Goal: Transaction & Acquisition: Purchase product/service

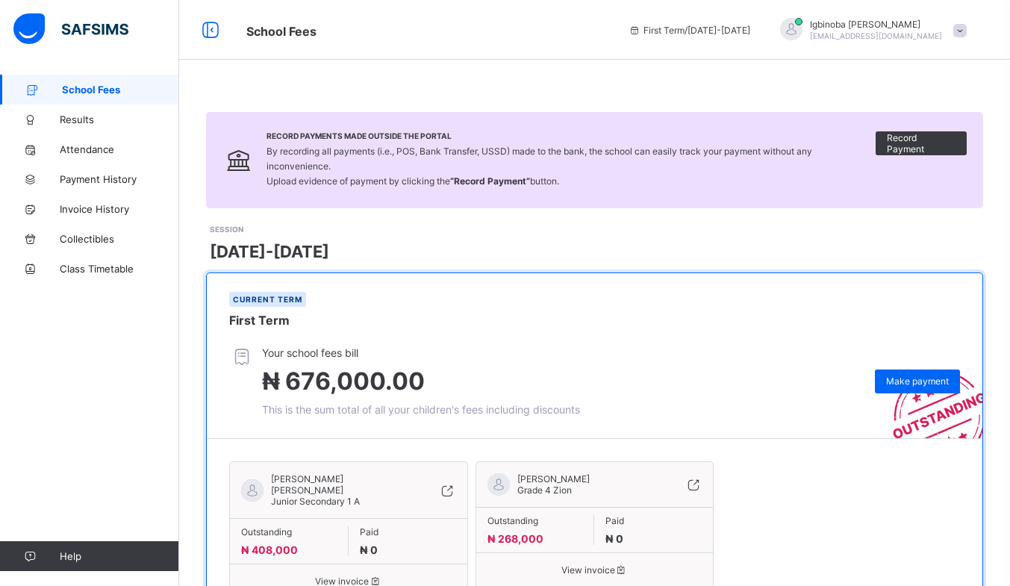
scroll to position [50, 0]
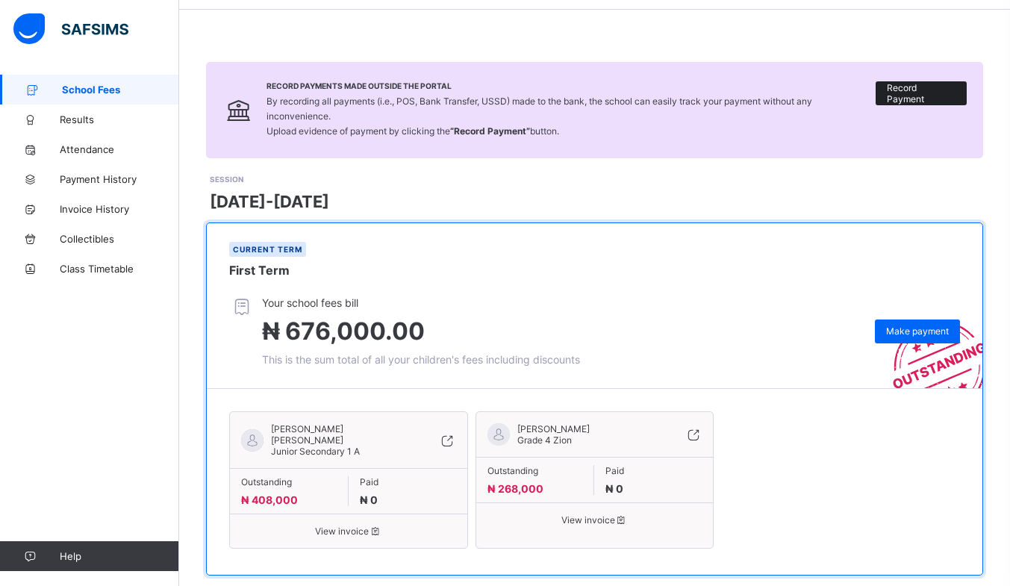
click at [903, 100] on div "Record Payment" at bounding box center [921, 93] width 91 height 24
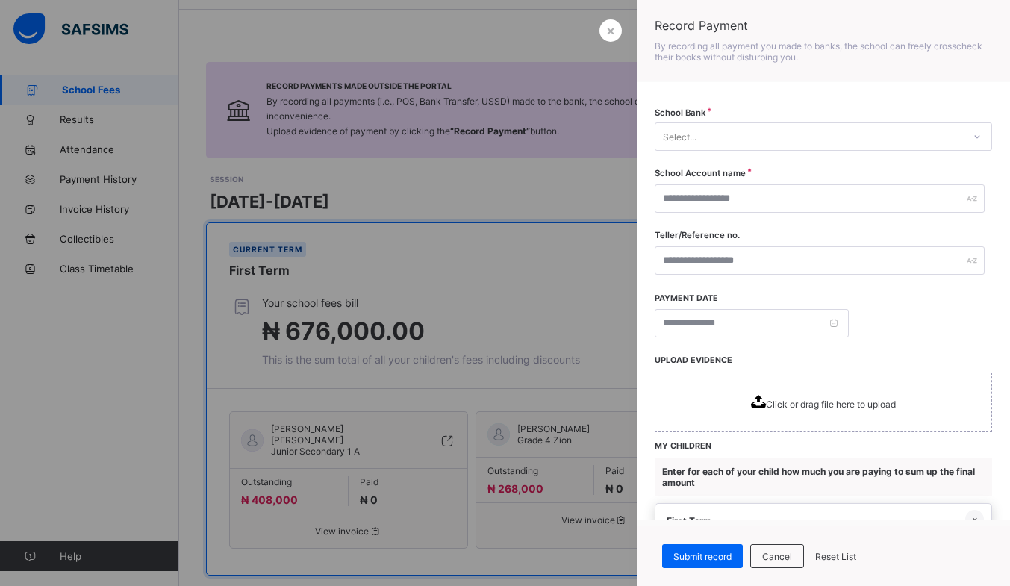
click at [519, 170] on div at bounding box center [505, 293] width 1010 height 586
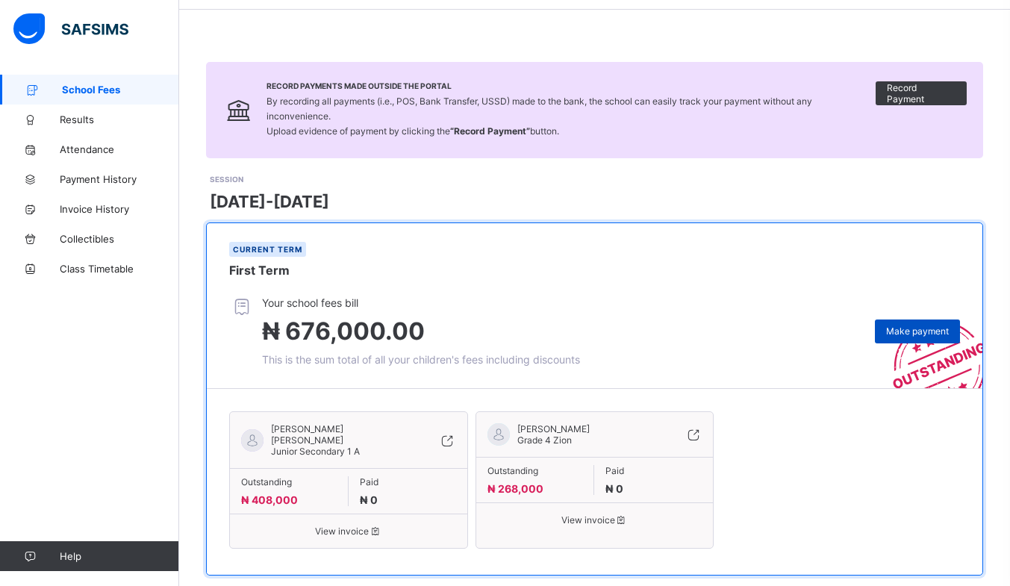
click at [925, 326] on span "Make payment" at bounding box center [917, 331] width 63 height 11
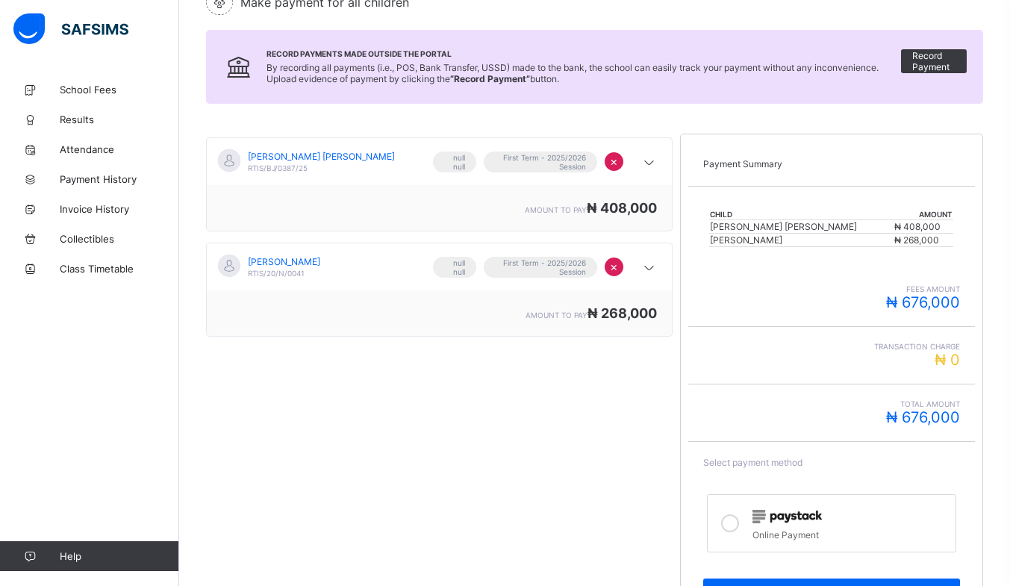
scroll to position [192, 0]
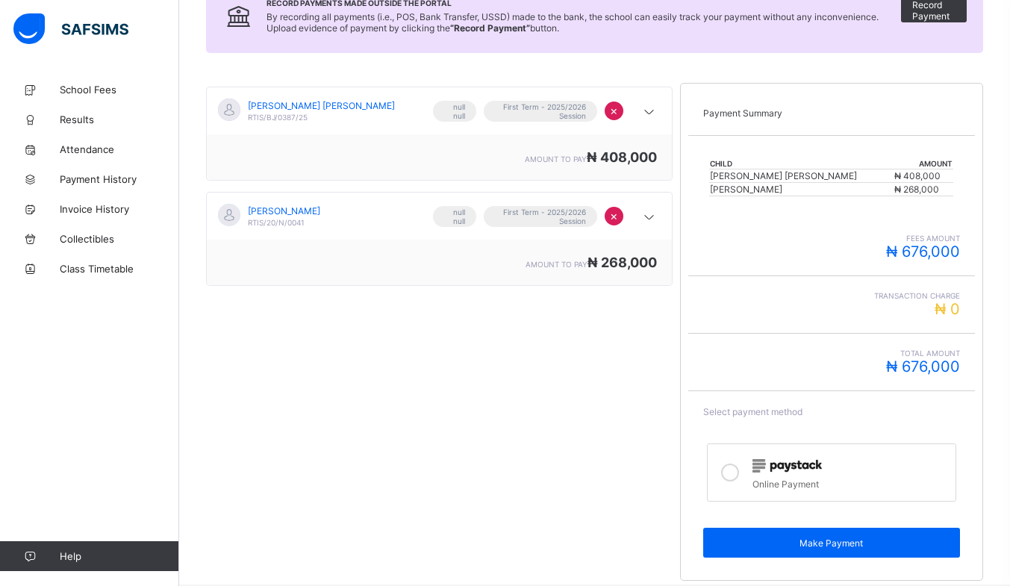
click at [739, 471] on icon at bounding box center [730, 473] width 18 height 18
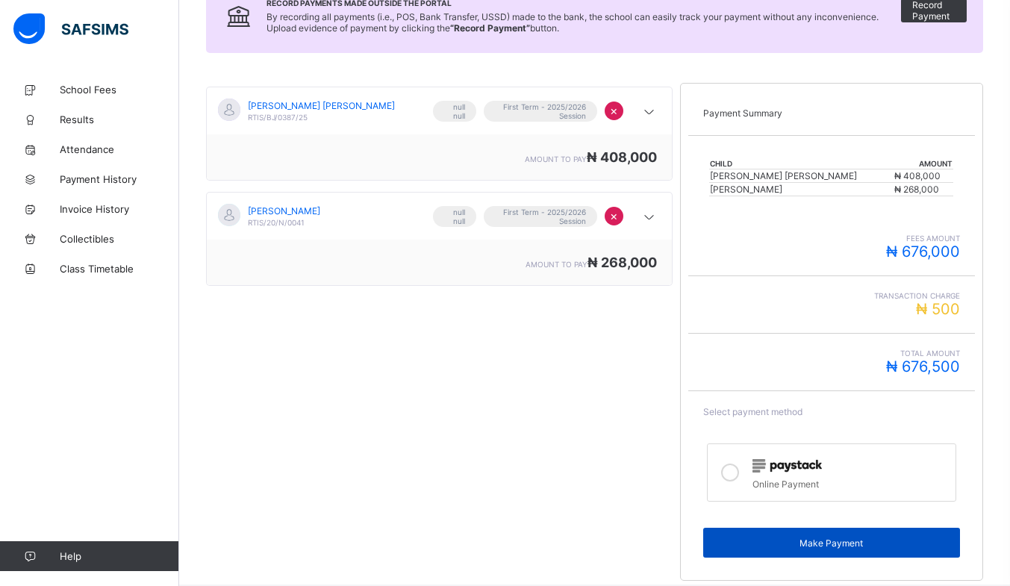
click at [830, 539] on span "Make Payment" at bounding box center [832, 543] width 234 height 11
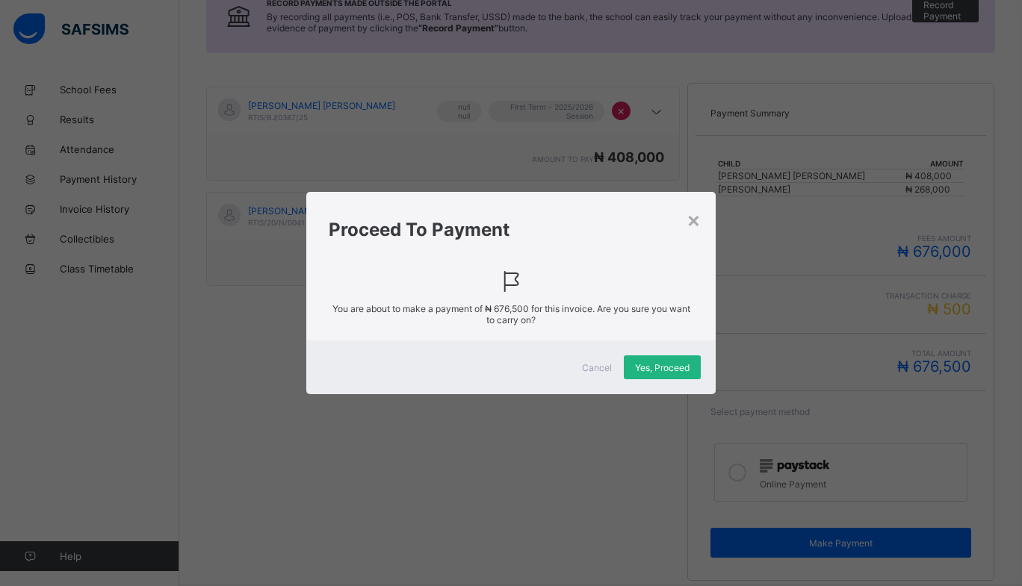
click at [646, 364] on span "Yes, Proceed" at bounding box center [662, 367] width 55 height 11
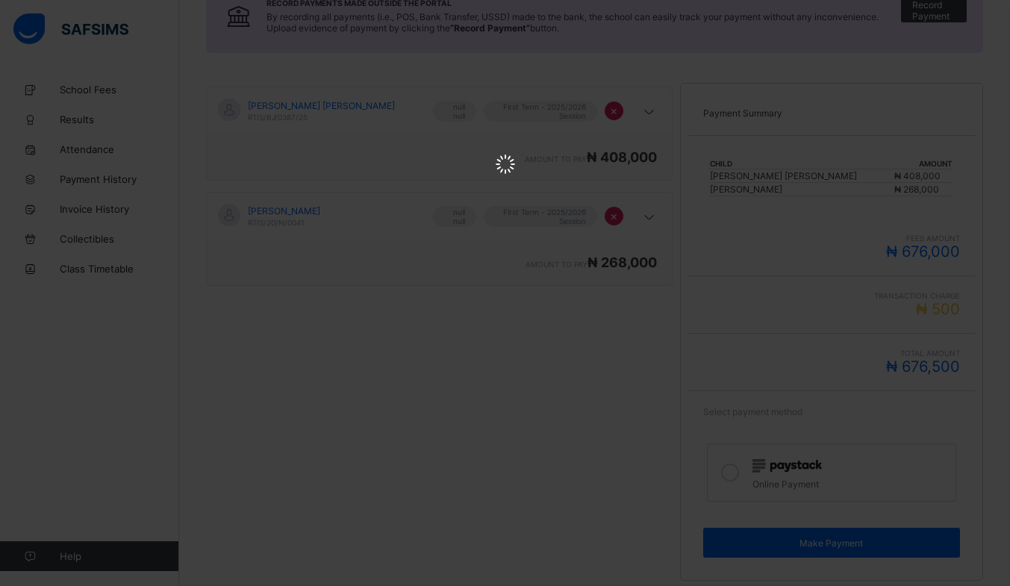
scroll to position [0, 0]
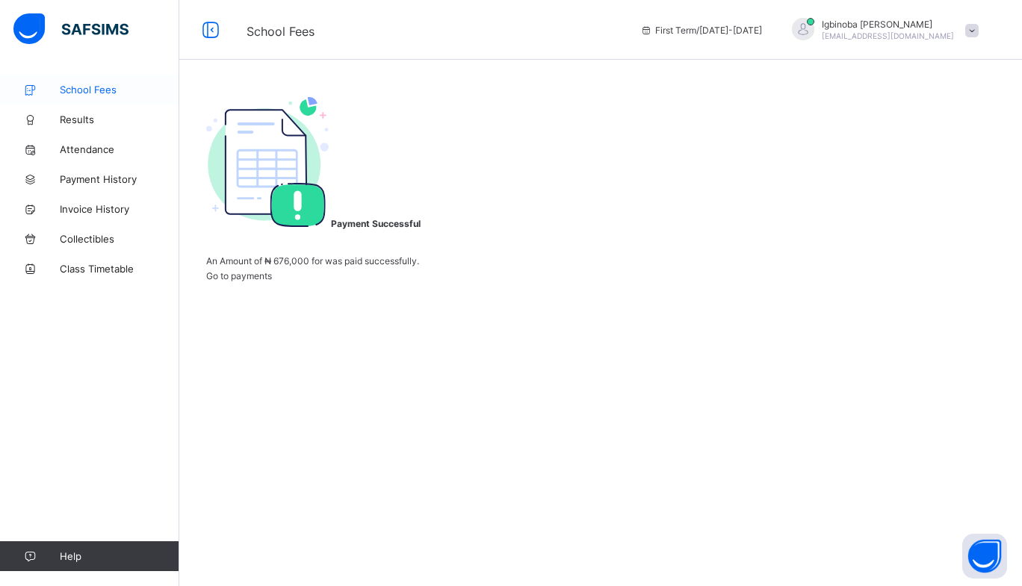
click at [76, 90] on span "School Fees" at bounding box center [119, 90] width 119 height 12
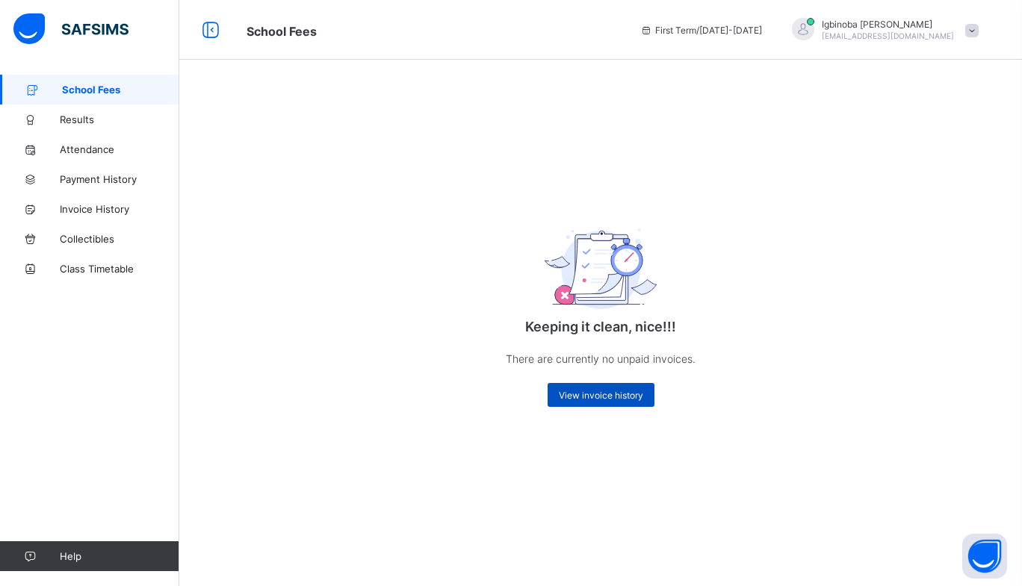
click at [579, 400] on span "View invoice history" at bounding box center [601, 395] width 84 height 11
click at [591, 402] on div "View invoice history" at bounding box center [600, 395] width 107 height 24
click at [99, 90] on span "School Fees" at bounding box center [120, 90] width 117 height 12
click at [108, 173] on span "Payment History" at bounding box center [119, 179] width 119 height 12
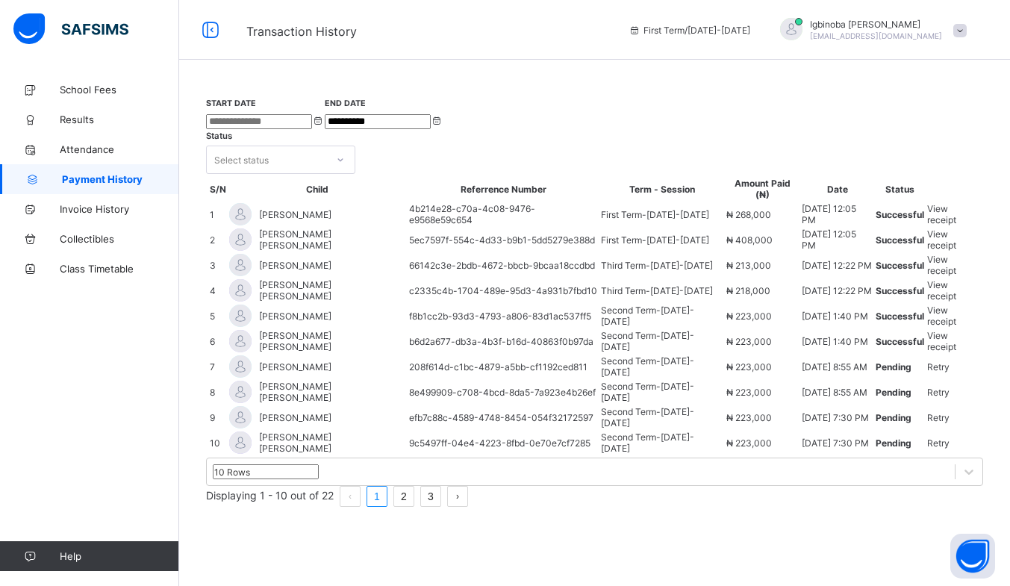
click at [952, 251] on span "View receipt" at bounding box center [941, 240] width 29 height 22
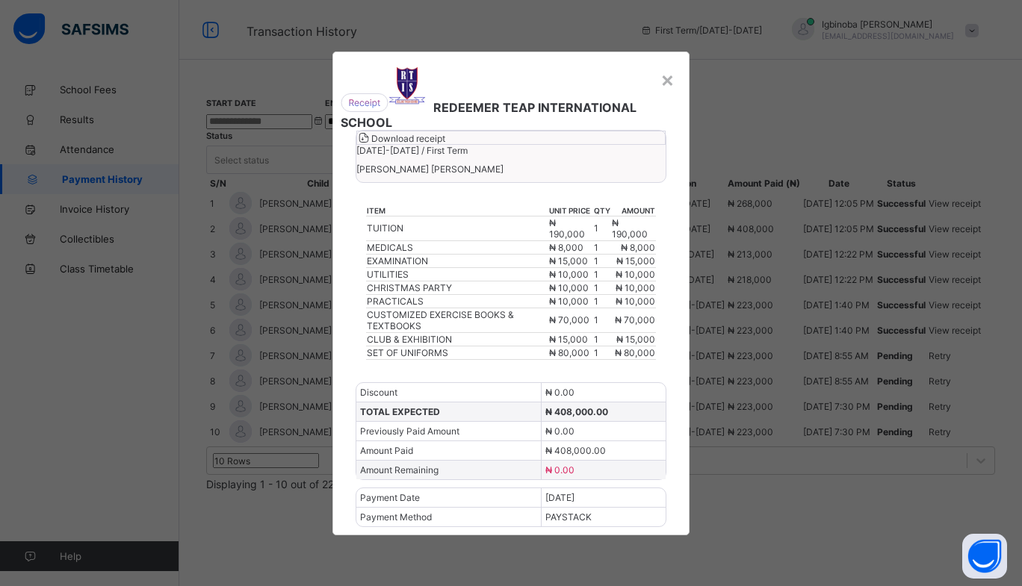
click at [445, 144] on span "Download receipt" at bounding box center [408, 138] width 74 height 11
click at [665, 67] on div "×" at bounding box center [667, 78] width 14 height 25
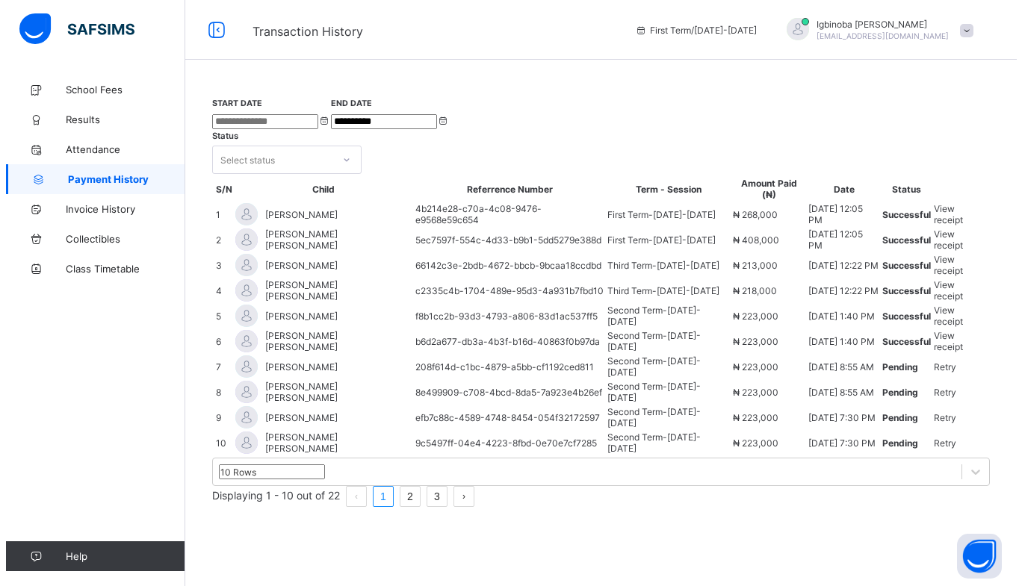
scroll to position [56, 0]
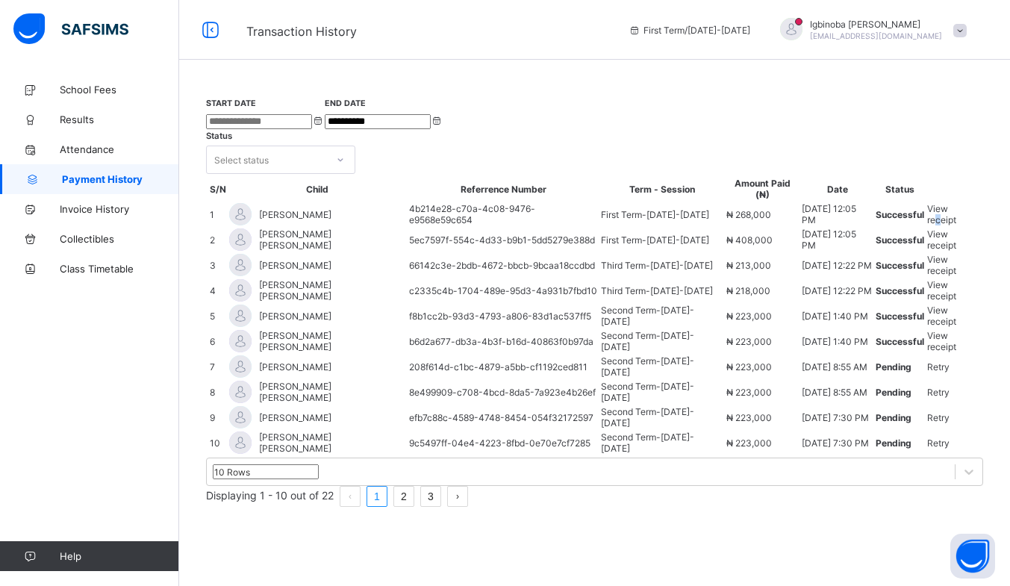
click at [937, 203] on span "View receipt" at bounding box center [941, 214] width 29 height 22
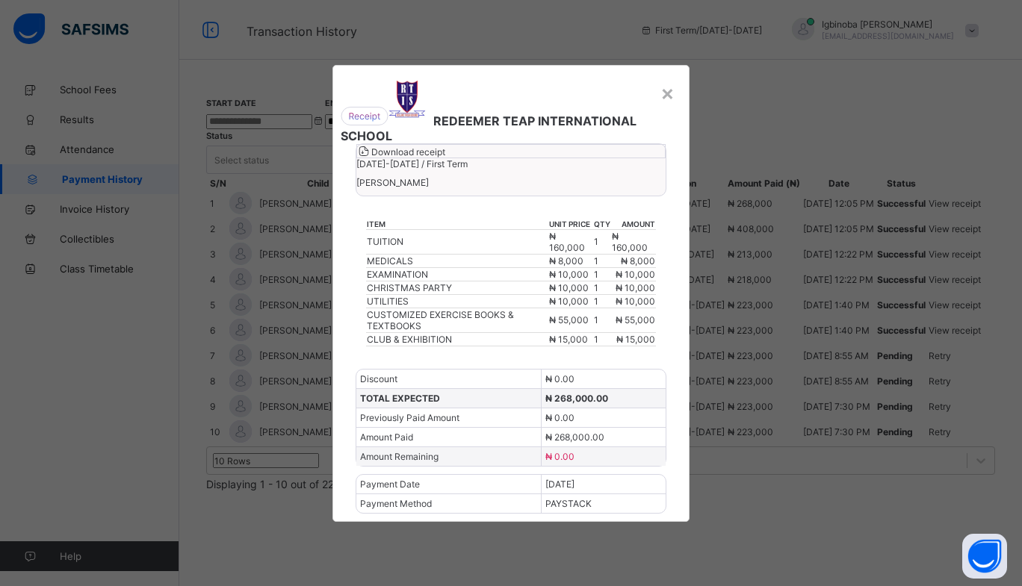
click at [445, 158] on span "Download receipt" at bounding box center [408, 151] width 74 height 11
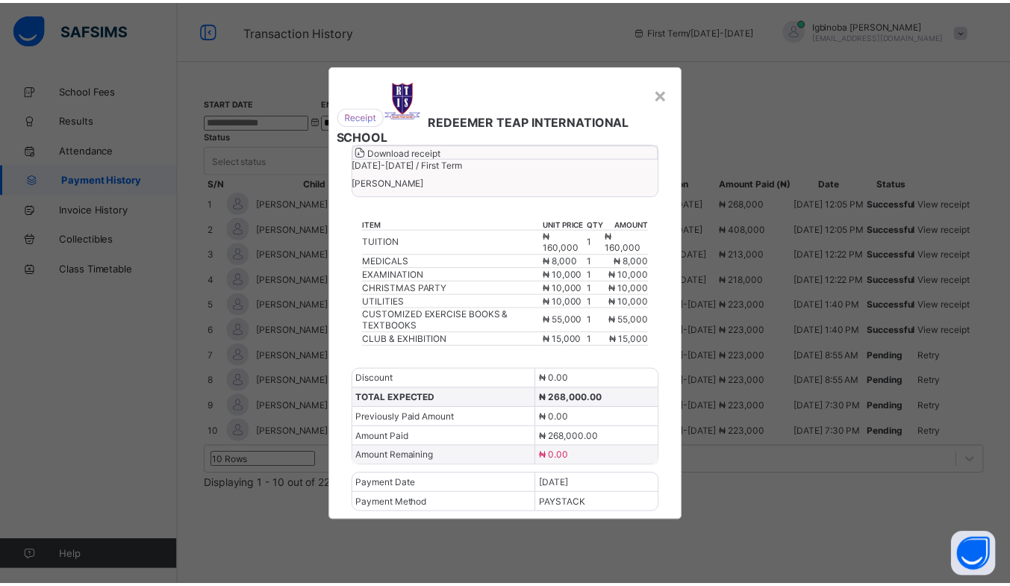
scroll to position [0, 0]
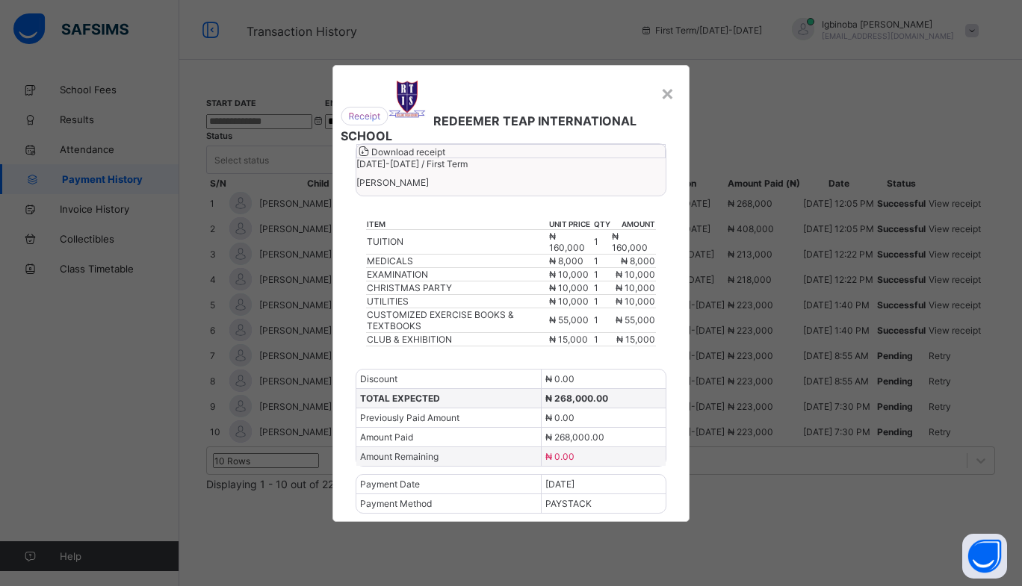
click at [975, 70] on div "× REDEEMER TEAP INTERNATIONAL SCHOOL Download receipt [DATE]-[DATE] / First Ter…" at bounding box center [511, 293] width 1022 height 586
click at [973, 70] on div "× REDEEMER TEAP INTERNATIONAL SCHOOL Download receipt [DATE]-[DATE] / First Ter…" at bounding box center [511, 293] width 1022 height 586
click at [668, 80] on div "×" at bounding box center [667, 92] width 14 height 25
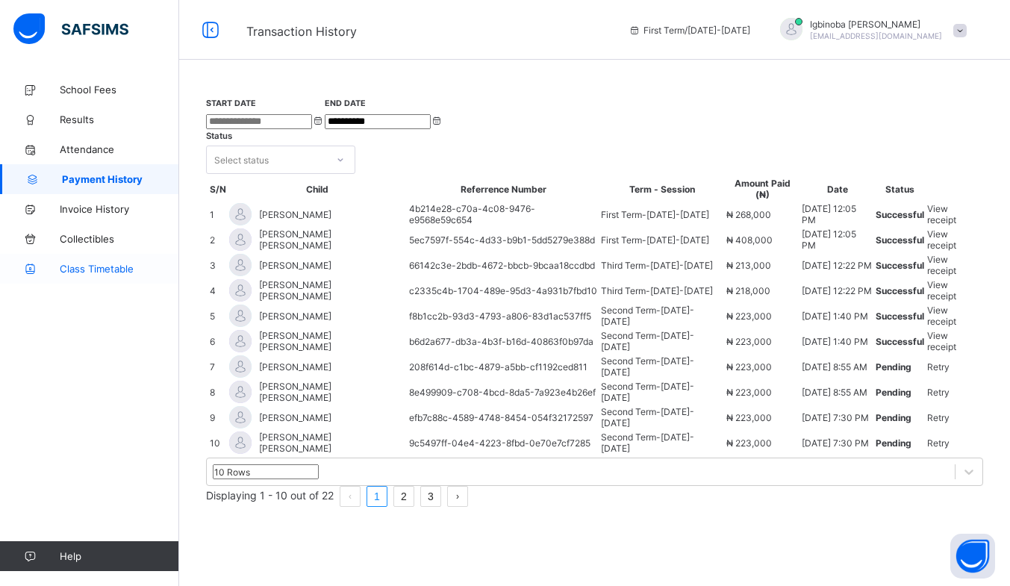
click at [89, 269] on span "Class Timetable" at bounding box center [119, 269] width 119 height 12
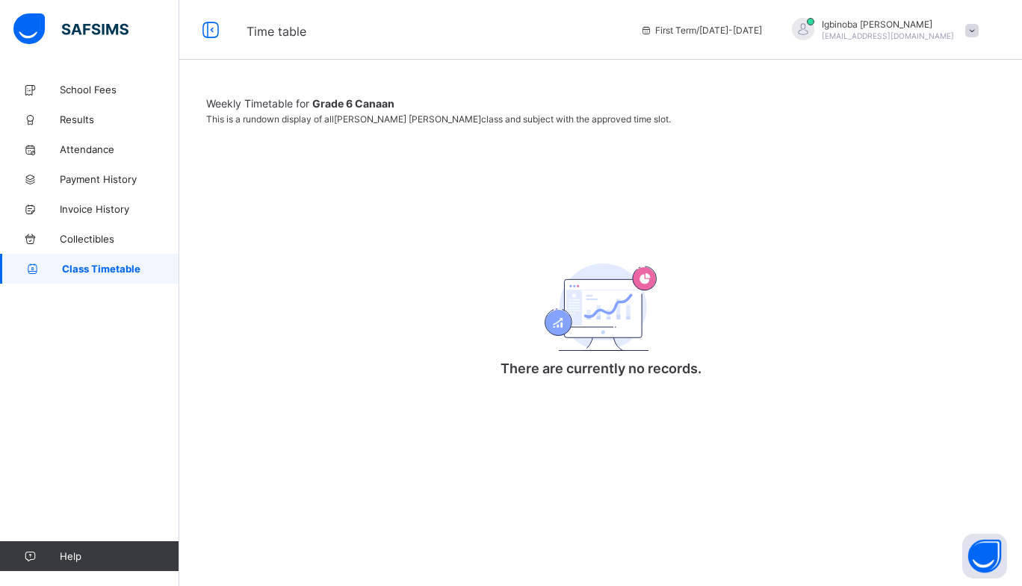
click at [426, 97] on div at bounding box center [600, 97] width 789 height 0
click at [96, 93] on span "School Fees" at bounding box center [119, 90] width 119 height 12
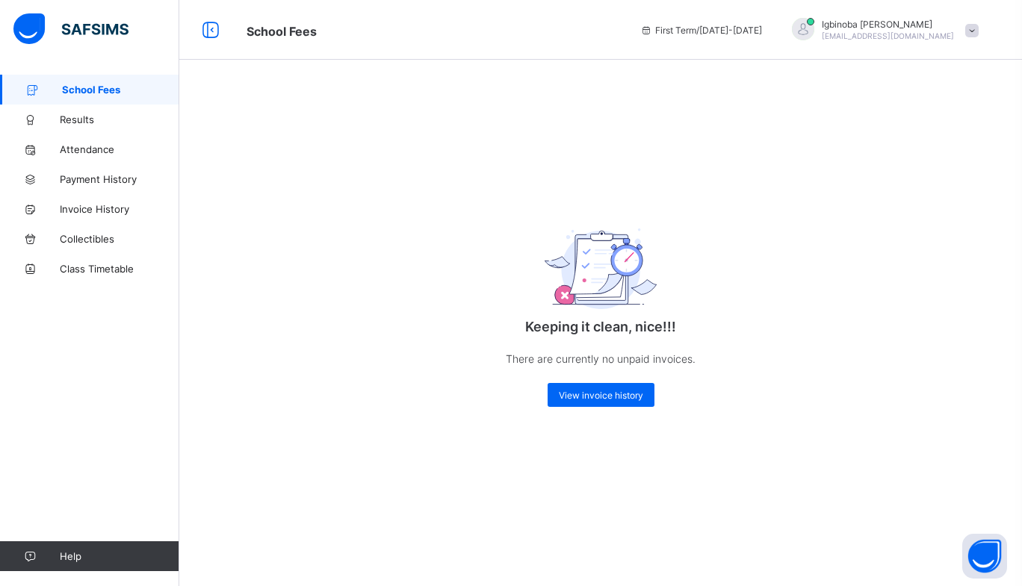
click at [653, 31] on icon at bounding box center [646, 30] width 13 height 11
click at [87, 152] on span "Attendance" at bounding box center [119, 149] width 119 height 12
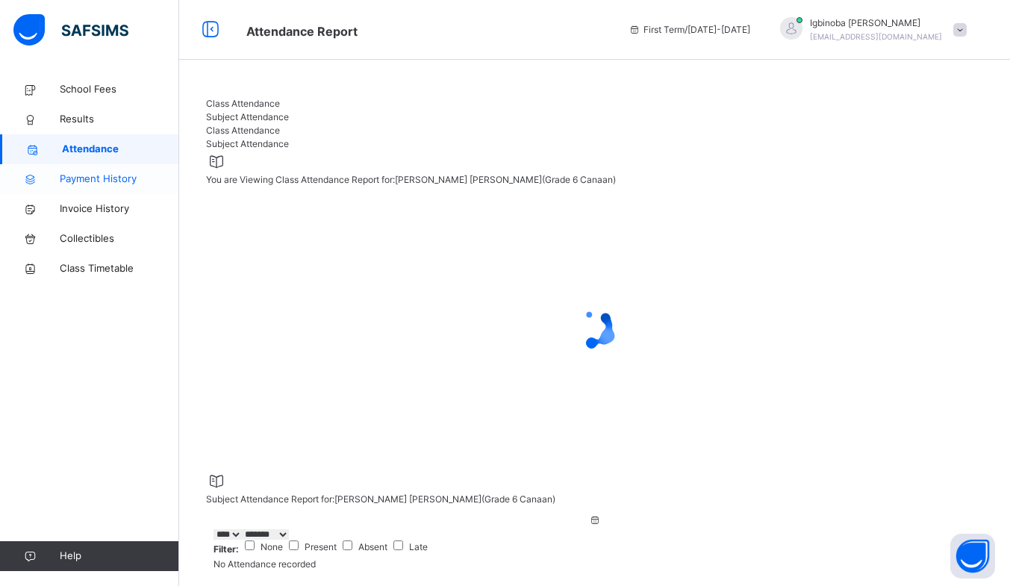
select select "****"
select select "*"
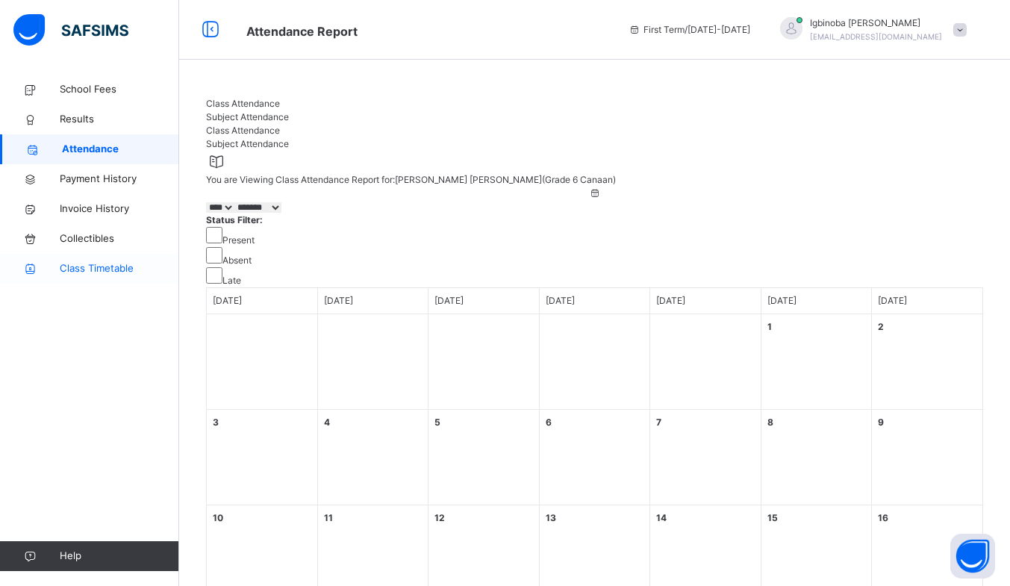
click at [91, 267] on span "Class Timetable" at bounding box center [119, 268] width 119 height 15
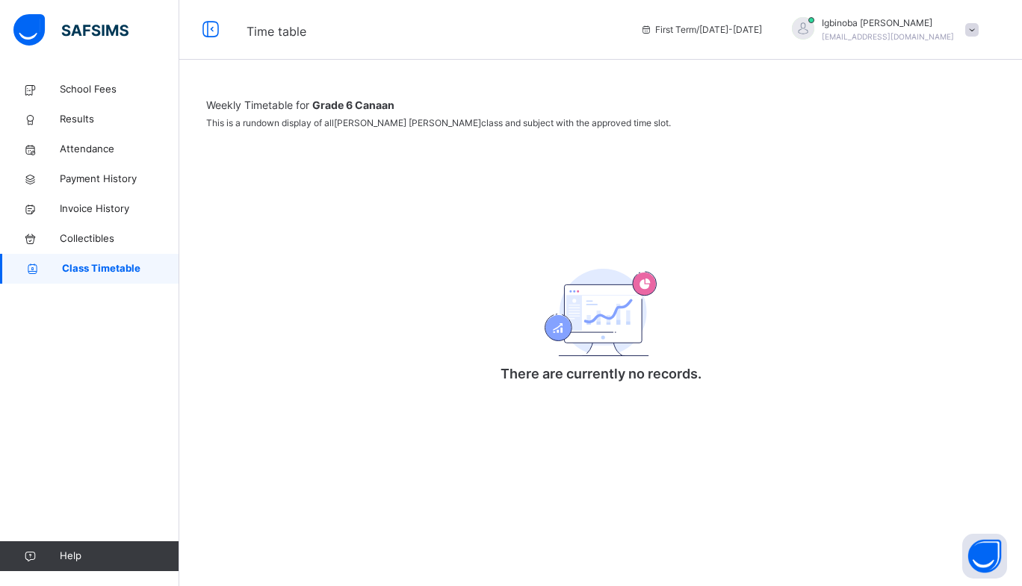
click at [431, 97] on div at bounding box center [600, 97] width 789 height 0
click at [89, 93] on span "School Fees" at bounding box center [119, 89] width 119 height 15
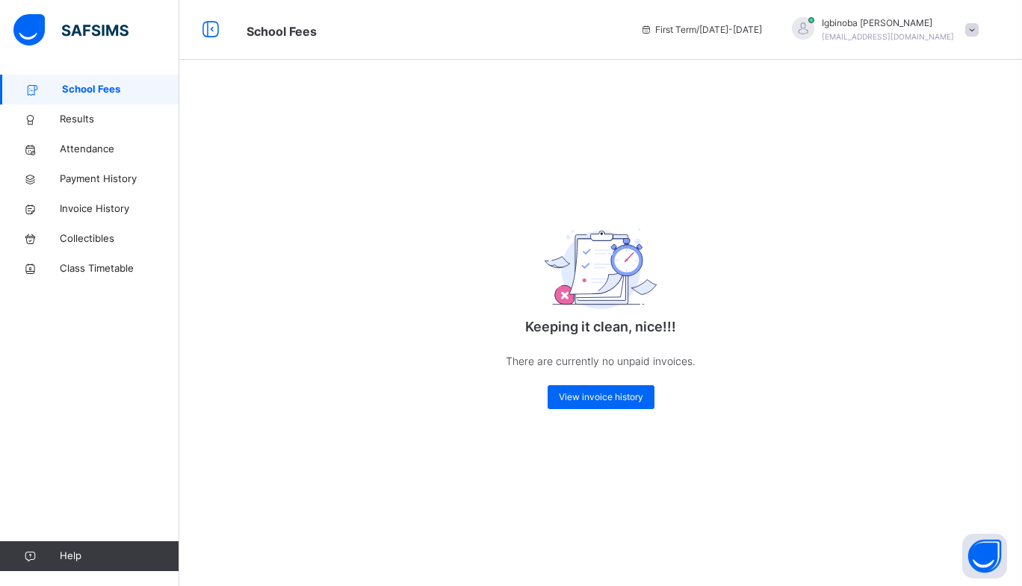
click at [965, 29] on span at bounding box center [971, 29] width 13 height 13
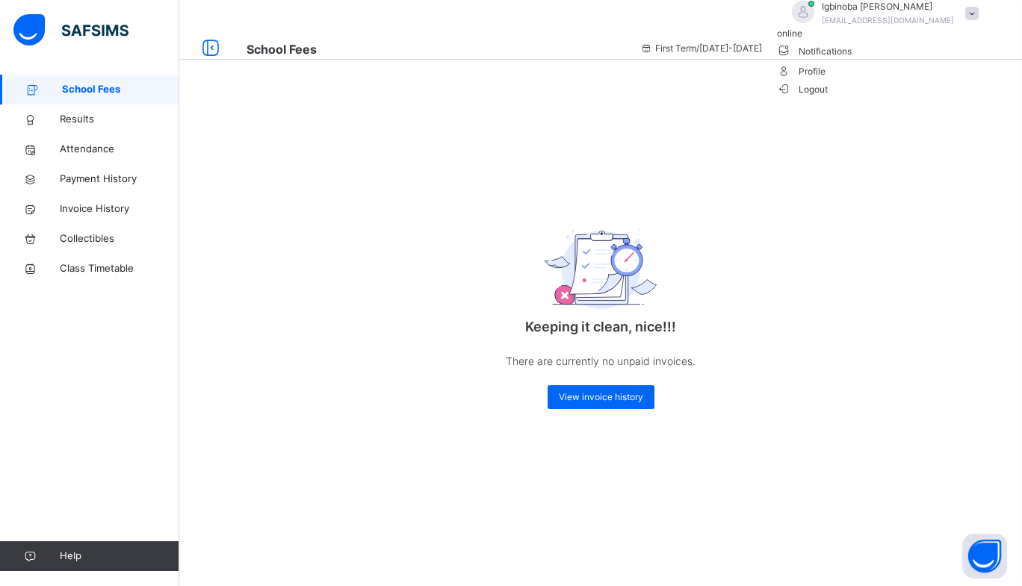
click at [907, 60] on span "Notifications" at bounding box center [881, 50] width 209 height 20
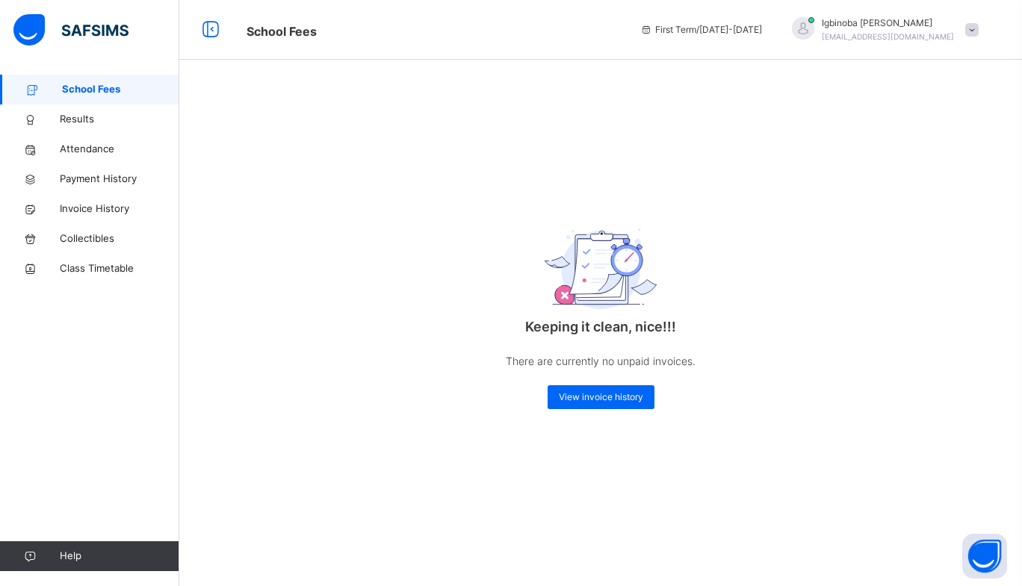
click at [969, 27] on span at bounding box center [971, 29] width 13 height 13
click at [836, 167] on div "Keeping it clean, nice!!! There are currently no unpaid invoices. View invoice …" at bounding box center [600, 261] width 842 height 372
click at [762, 35] on span "First Term / [DATE]-[DATE]" at bounding box center [701, 29] width 122 height 13
click at [211, 30] on icon at bounding box center [210, 29] width 25 height 27
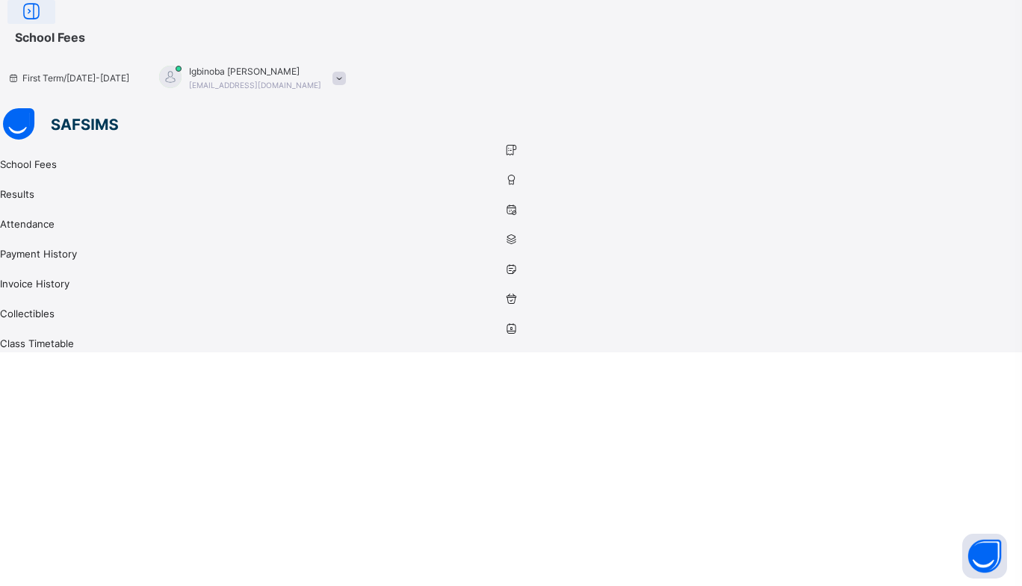
click at [44, 25] on icon at bounding box center [31, 12] width 25 height 27
